Goal: Task Accomplishment & Management: Manage account settings

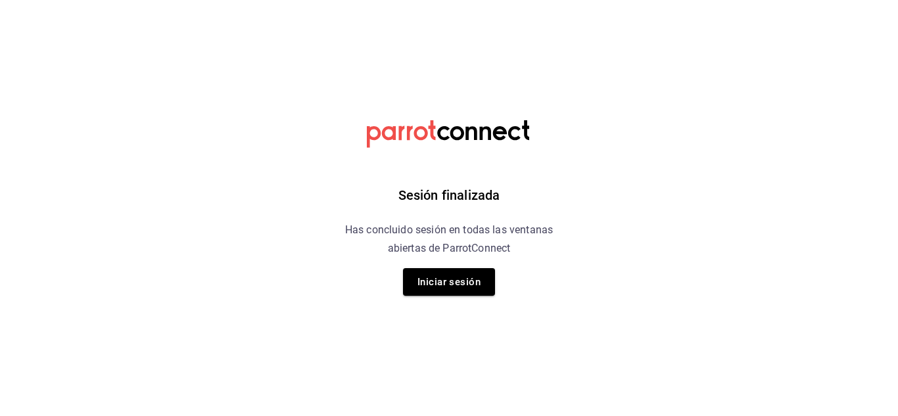
click at [589, 260] on div "Sesión finalizada Has concluido sesión en todas las ventanas abiertas de Parrot…" at bounding box center [449, 208] width 332 height 416
click at [461, 285] on button "Iniciar sesión" at bounding box center [449, 282] width 92 height 28
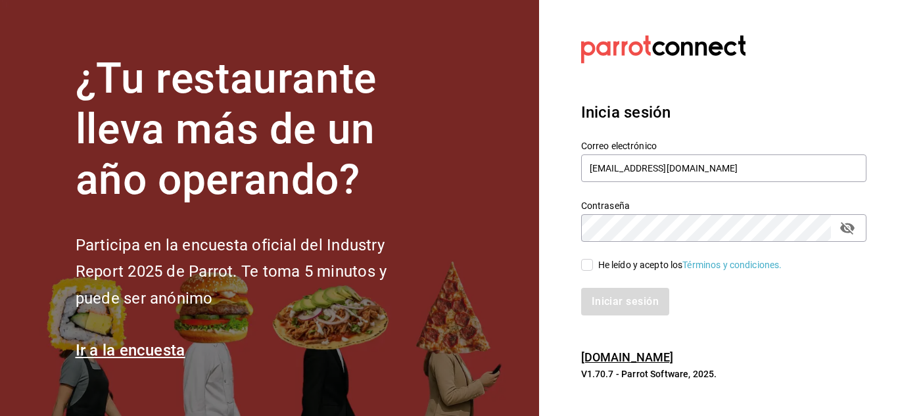
click at [589, 265] on input "He leído y acepto los Términos y condiciones." at bounding box center [587, 265] width 12 height 12
checkbox input "true"
click at [616, 303] on button "Iniciar sesión" at bounding box center [625, 302] width 89 height 28
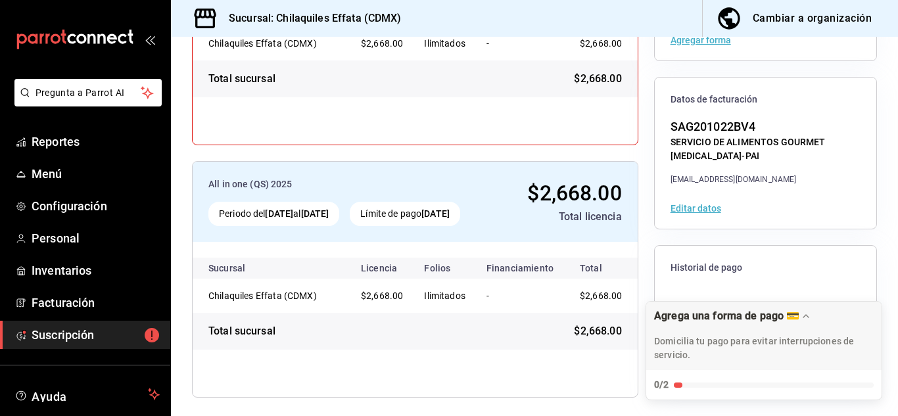
scroll to position [259, 0]
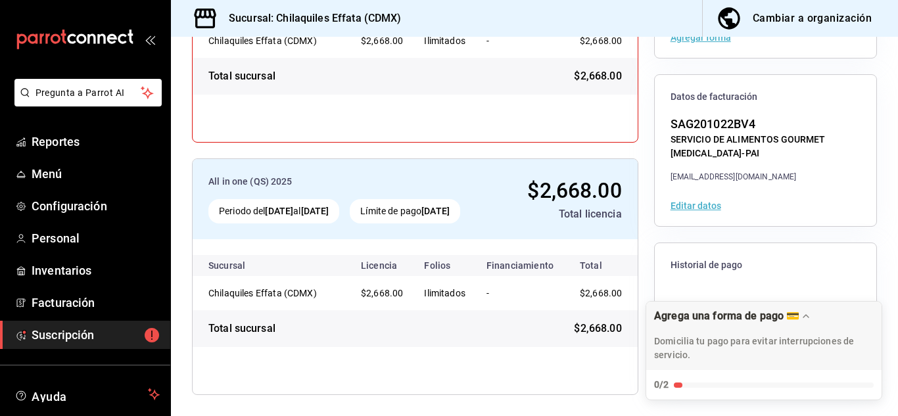
click at [871, 142] on div "All in one (QS) 2025 Periodo del [DATE] al [DATE] Límite de pago [DATE] $2,668.…" at bounding box center [534, 150] width 727 height 531
